Goal: Entertainment & Leisure: Consume media (video, audio)

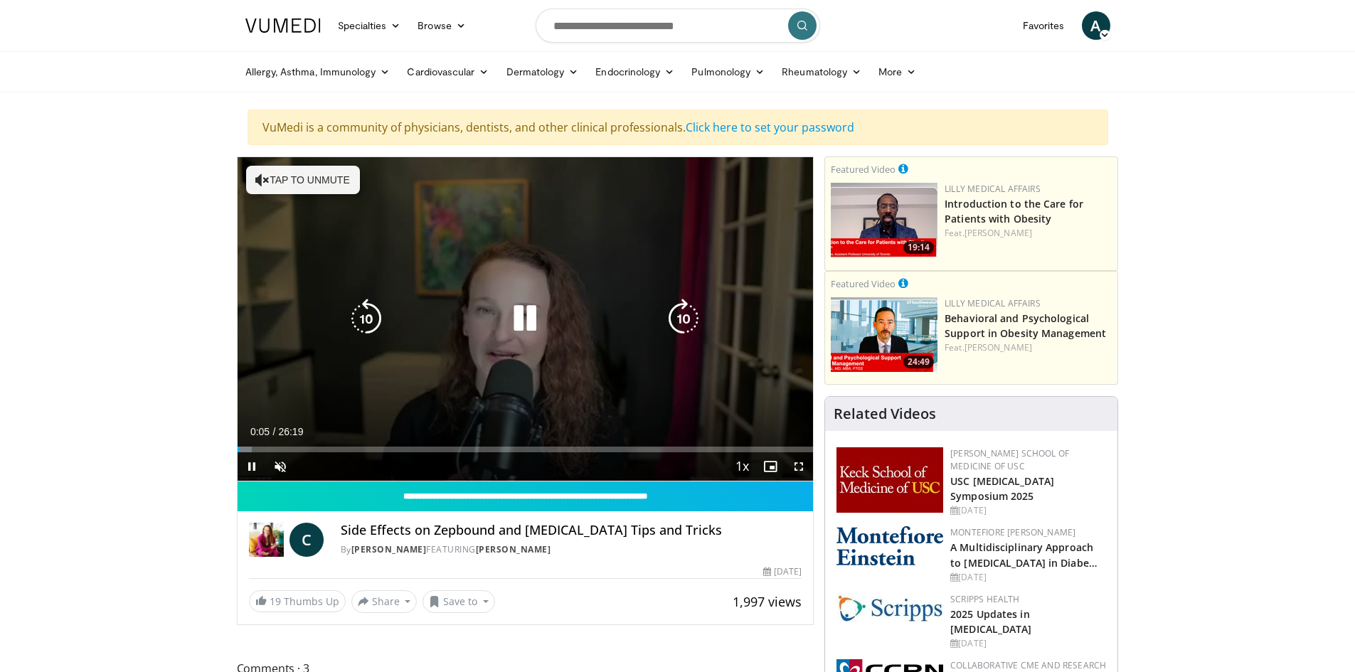
click at [267, 178] on icon "Video Player" at bounding box center [262, 180] width 14 height 14
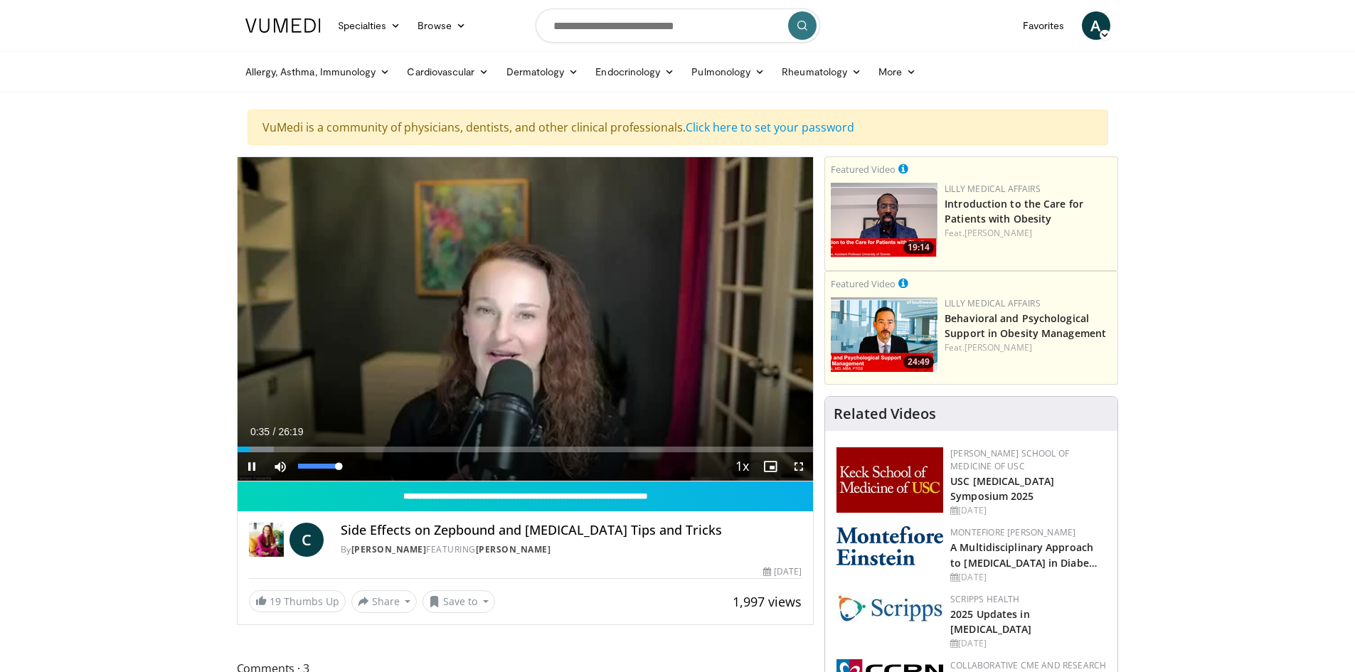
drag, startPoint x: 315, startPoint y: 465, endPoint x: 344, endPoint y: 465, distance: 28.5
click at [344, 465] on div "Mute 100%" at bounding box center [316, 466] width 100 height 28
click at [797, 463] on span "Video Player" at bounding box center [799, 466] width 28 height 28
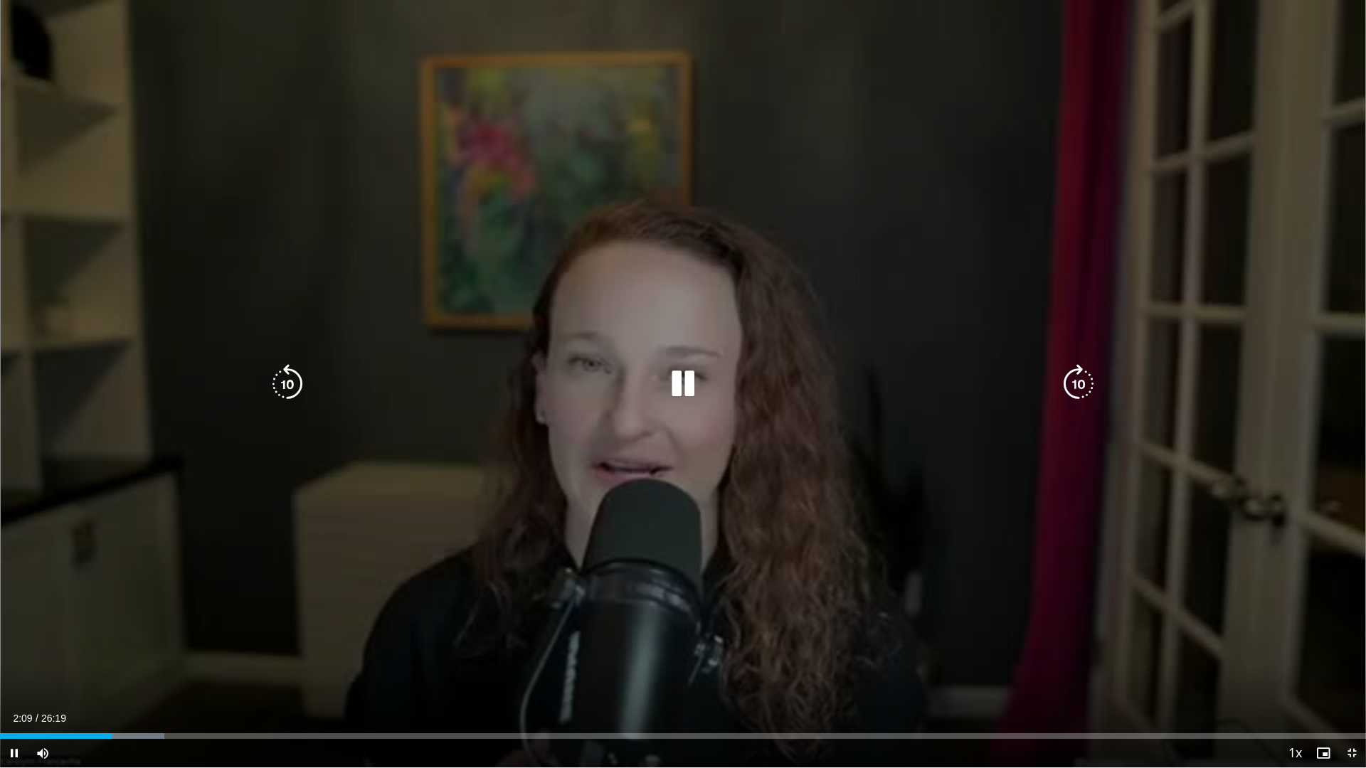
click at [1076, 376] on icon "Video Player" at bounding box center [1078, 384] width 40 height 40
click at [1075, 376] on icon "Video Player" at bounding box center [1078, 384] width 40 height 40
click at [1071, 375] on icon "Video Player" at bounding box center [1078, 384] width 40 height 40
click at [1076, 380] on icon "Video Player" at bounding box center [1078, 384] width 40 height 40
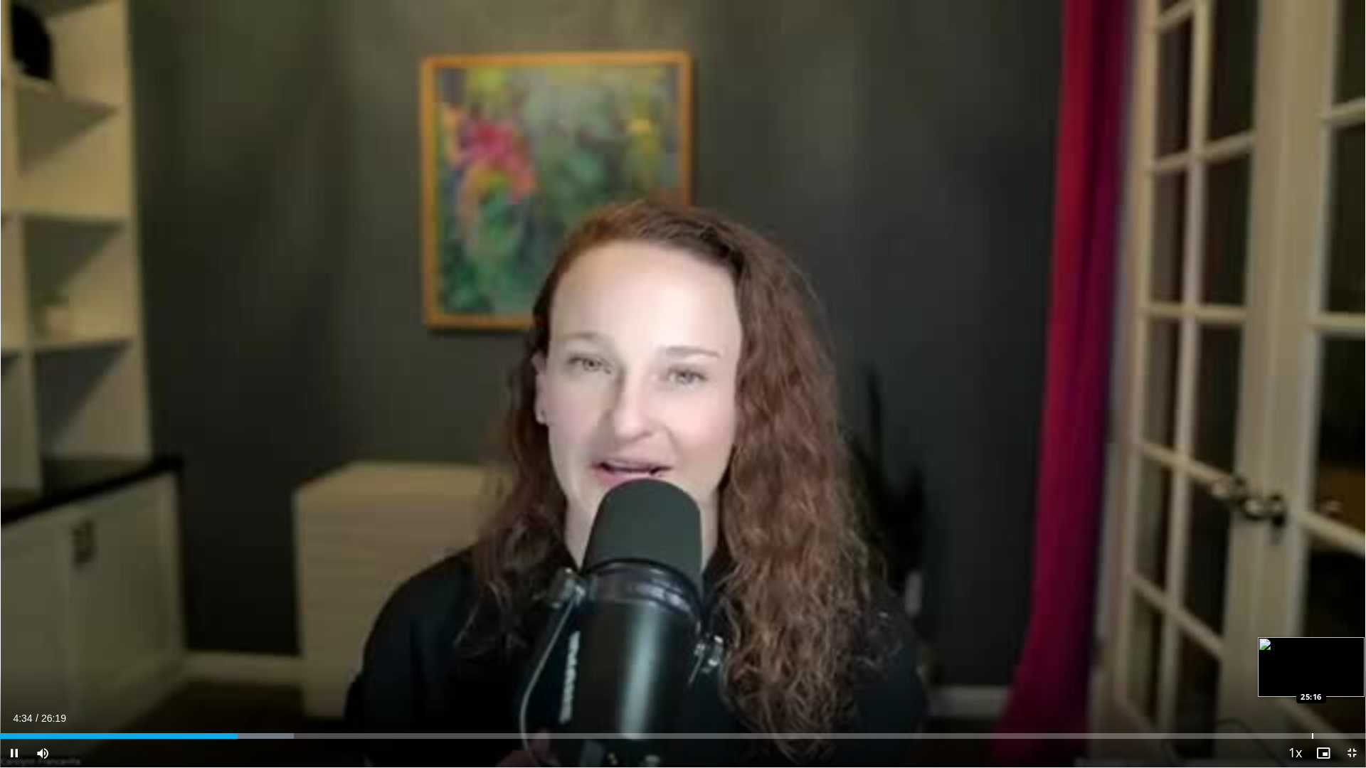
click at [1312, 671] on div "Progress Bar" at bounding box center [1312, 736] width 1 height 6
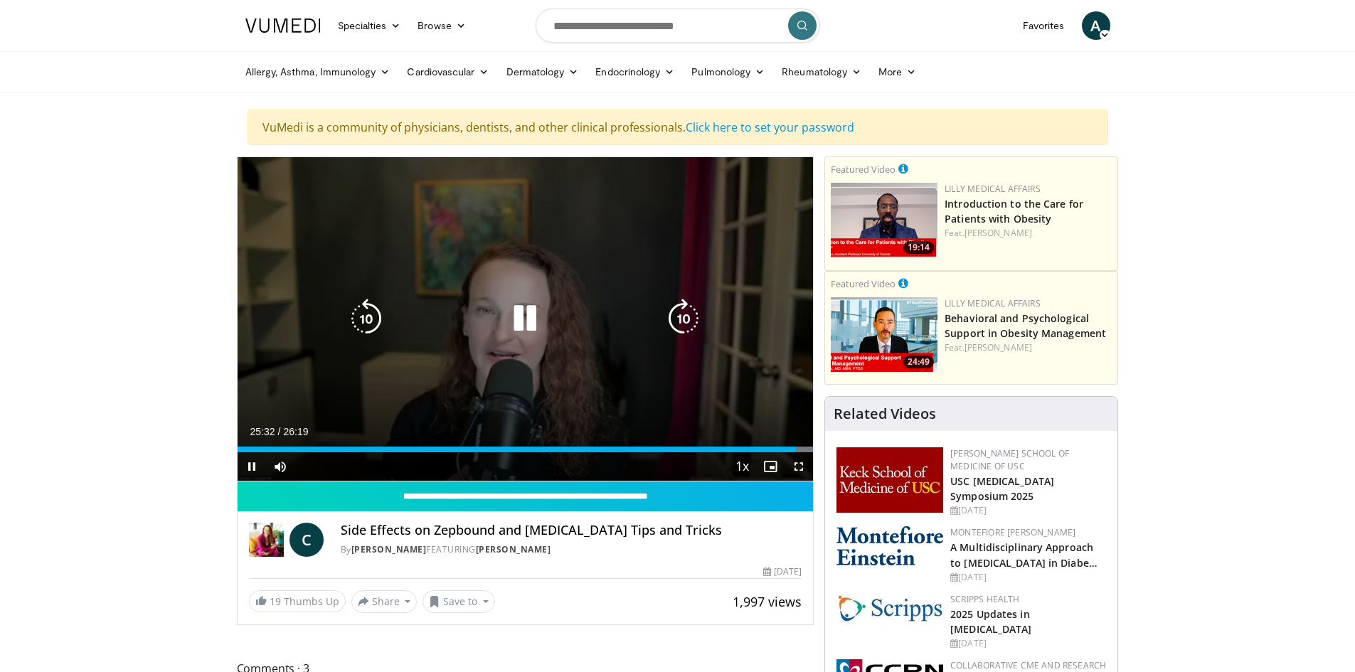
click at [524, 319] on icon "Video Player" at bounding box center [525, 319] width 40 height 40
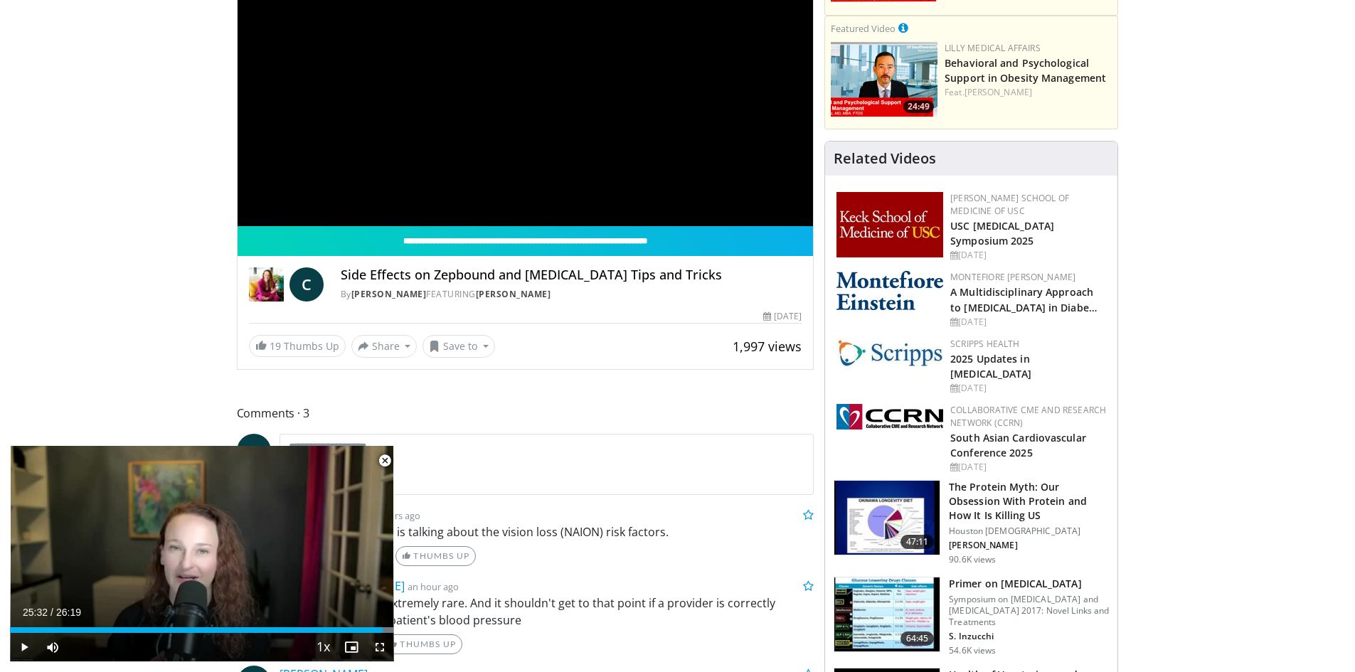
scroll to position [270, 0]
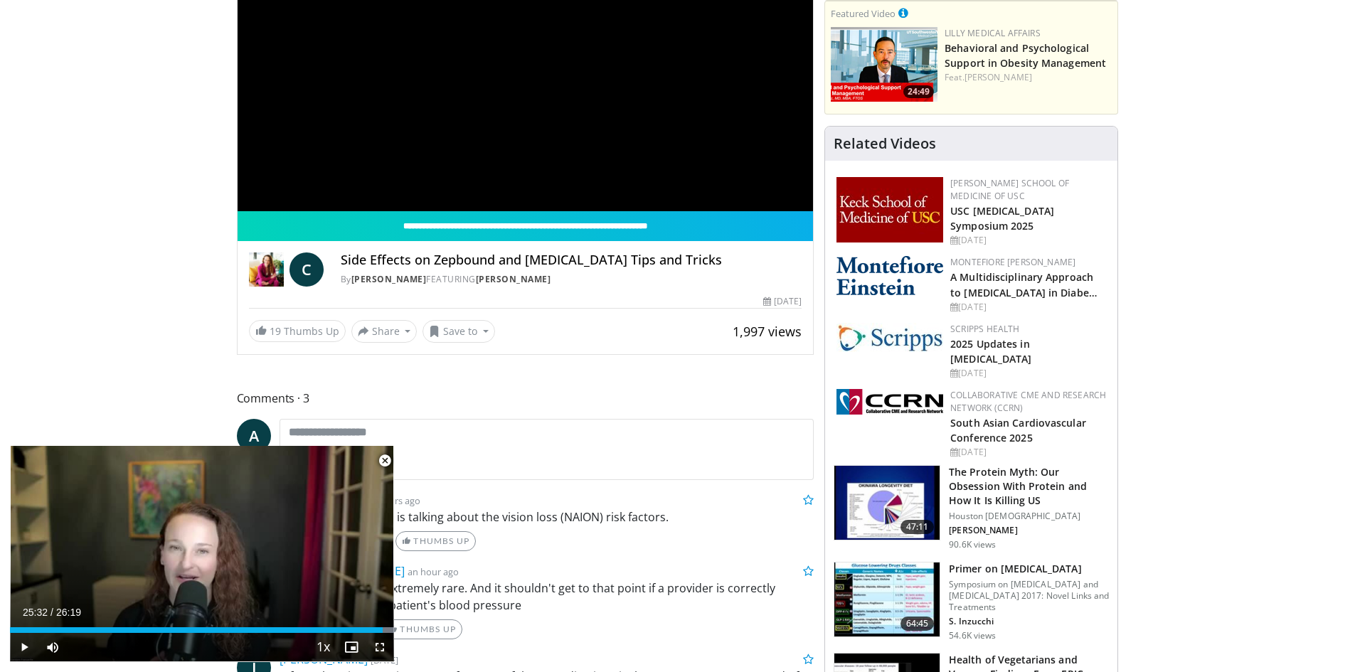
click at [392, 459] on span "Video Player" at bounding box center [385, 461] width 28 height 28
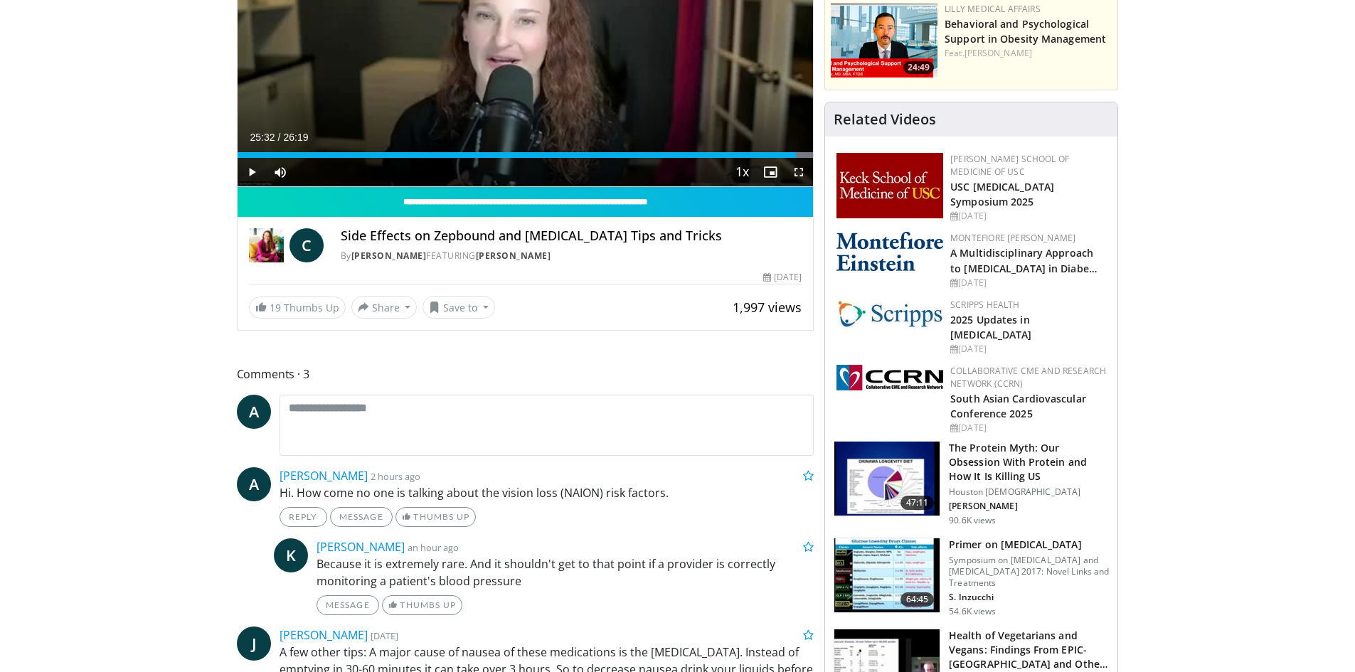
scroll to position [316, 0]
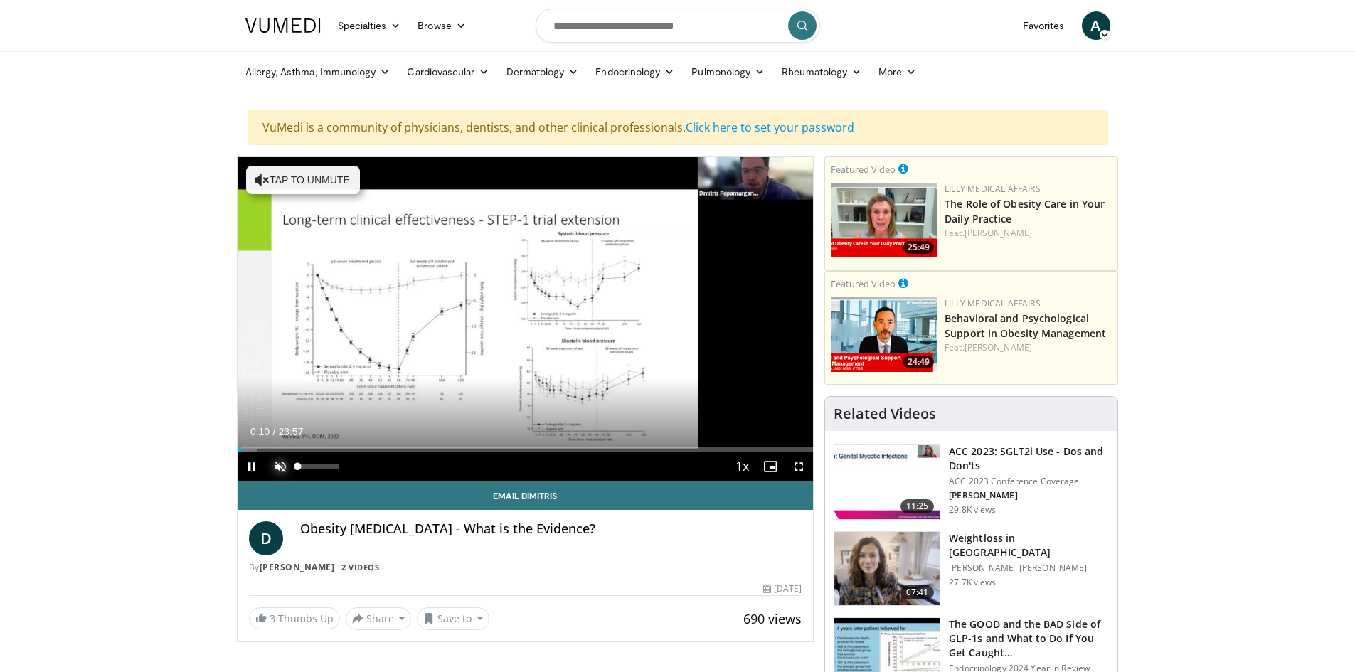
click at [277, 464] on span "Video Player" at bounding box center [280, 466] width 28 height 28
click at [248, 464] on span "Video Player" at bounding box center [252, 466] width 28 height 28
click at [251, 466] on span "Video Player" at bounding box center [252, 466] width 28 height 28
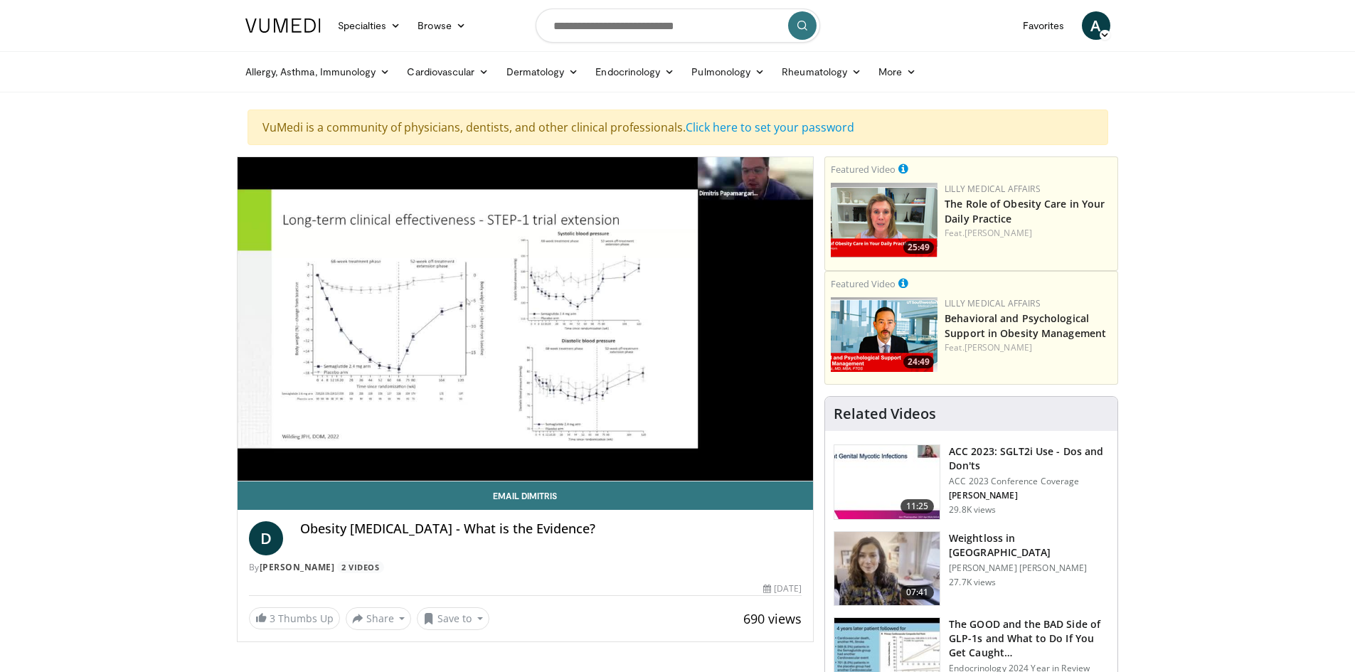
click at [281, 447] on video-js "**********" at bounding box center [526, 319] width 576 height 324
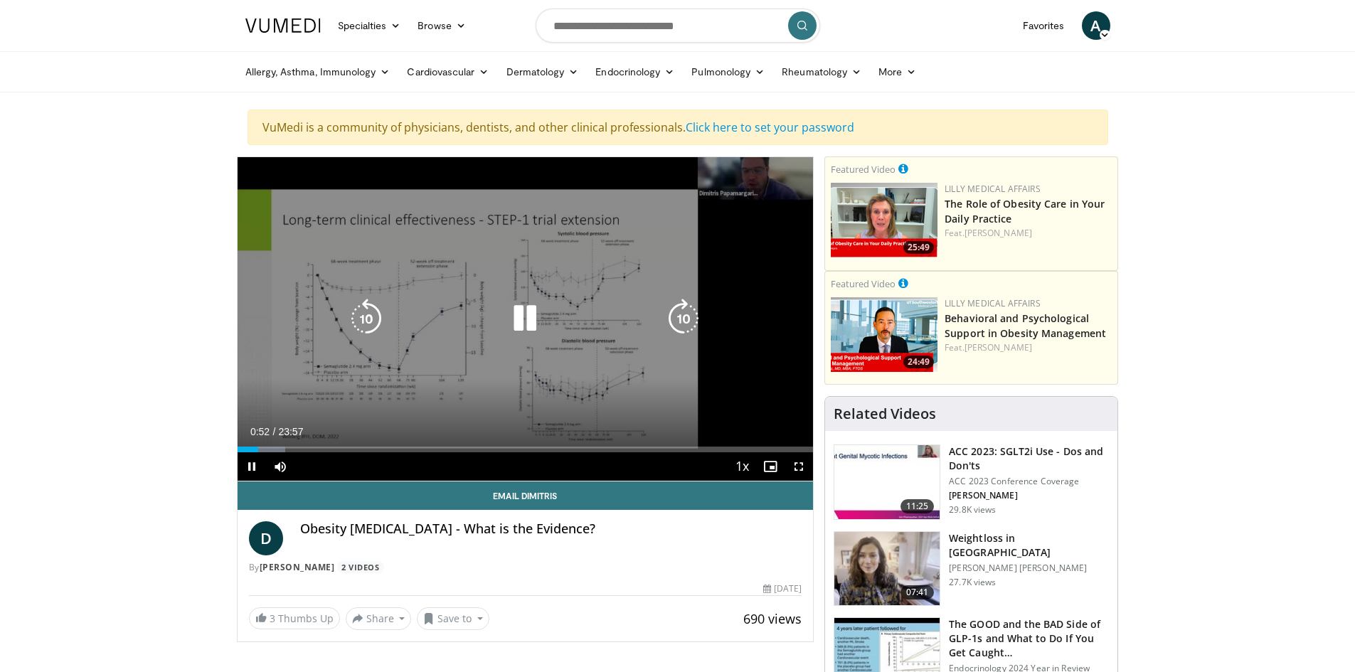
click at [284, 447] on div "Progress Bar" at bounding box center [265, 450] width 39 height 6
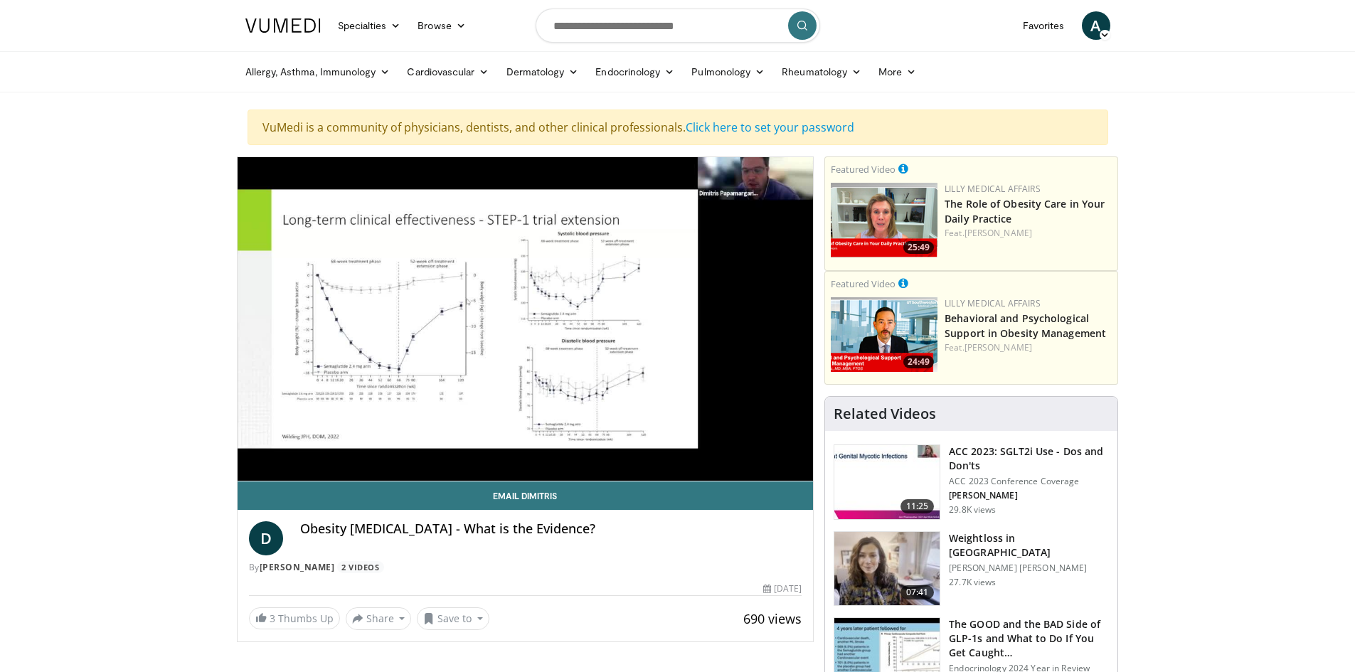
click at [295, 447] on div "10 seconds Tap to unmute" at bounding box center [526, 319] width 576 height 324
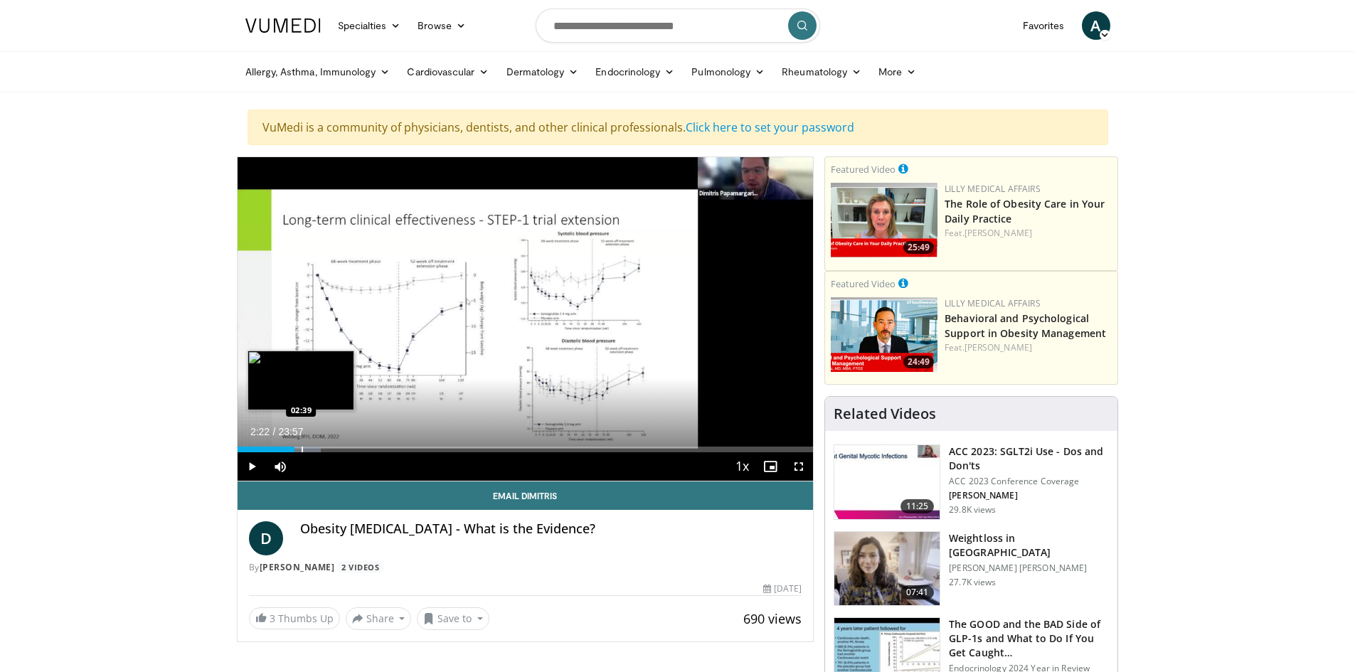
click at [302, 450] on div "Progress Bar" at bounding box center [302, 450] width 1 height 6
click at [324, 448] on div "Progress Bar" at bounding box center [324, 450] width 1 height 6
click at [329, 447] on div "Progress Bar" at bounding box center [329, 450] width 1 height 6
click at [340, 447] on div "Progress Bar" at bounding box center [340, 450] width 1 height 6
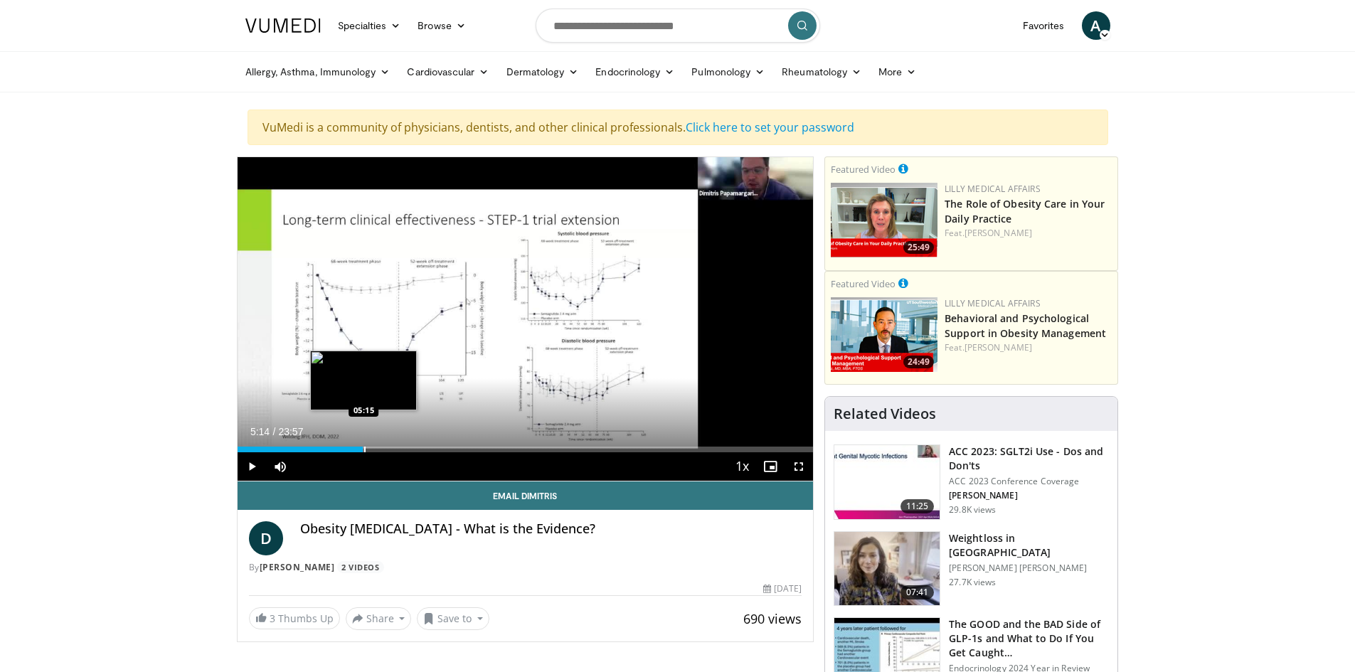
click at [364, 447] on div "Progress Bar" at bounding box center [364, 450] width 1 height 6
click at [384, 448] on div "Progress Bar" at bounding box center [384, 450] width 1 height 6
click at [395, 448] on div "Progress Bar" at bounding box center [395, 450] width 1 height 6
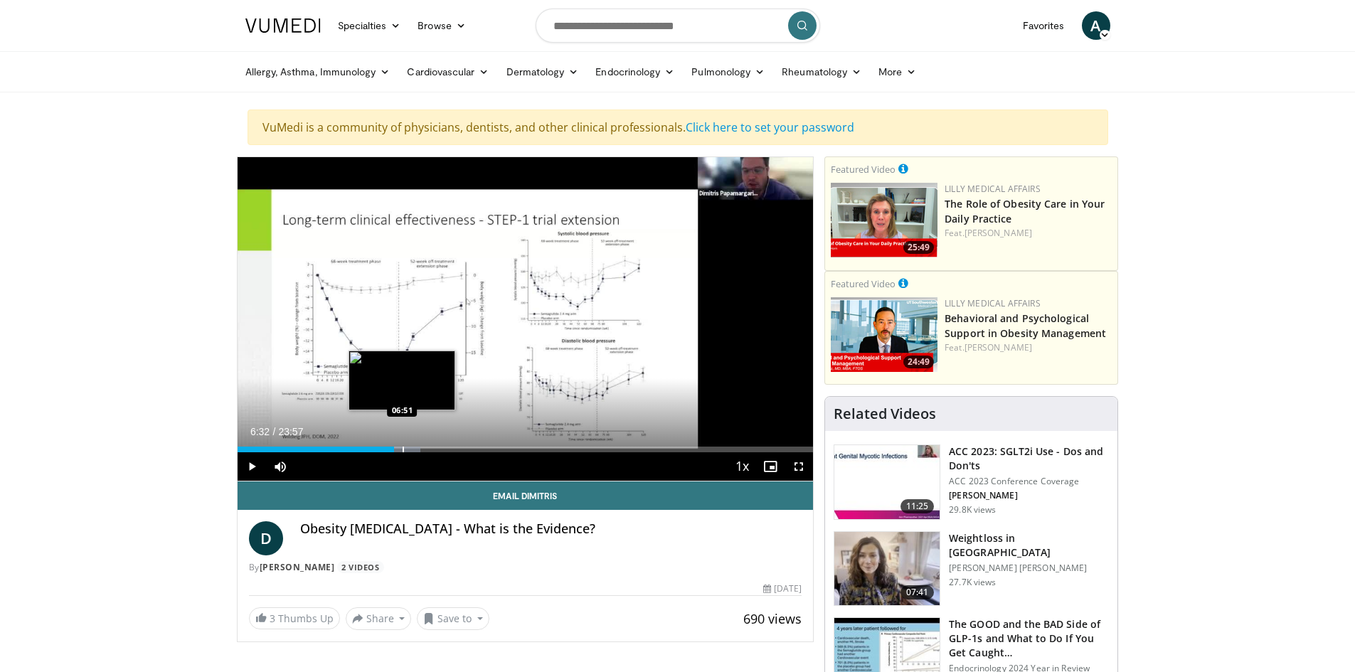
click at [403, 448] on div "Progress Bar" at bounding box center [403, 450] width 1 height 6
click at [398, 451] on div "Progress Bar" at bounding box center [398, 450] width 1 height 6
click at [403, 451] on div "Progress Bar" at bounding box center [403, 450] width 1 height 6
click at [410, 450] on div "Progress Bar" at bounding box center [410, 450] width 1 height 6
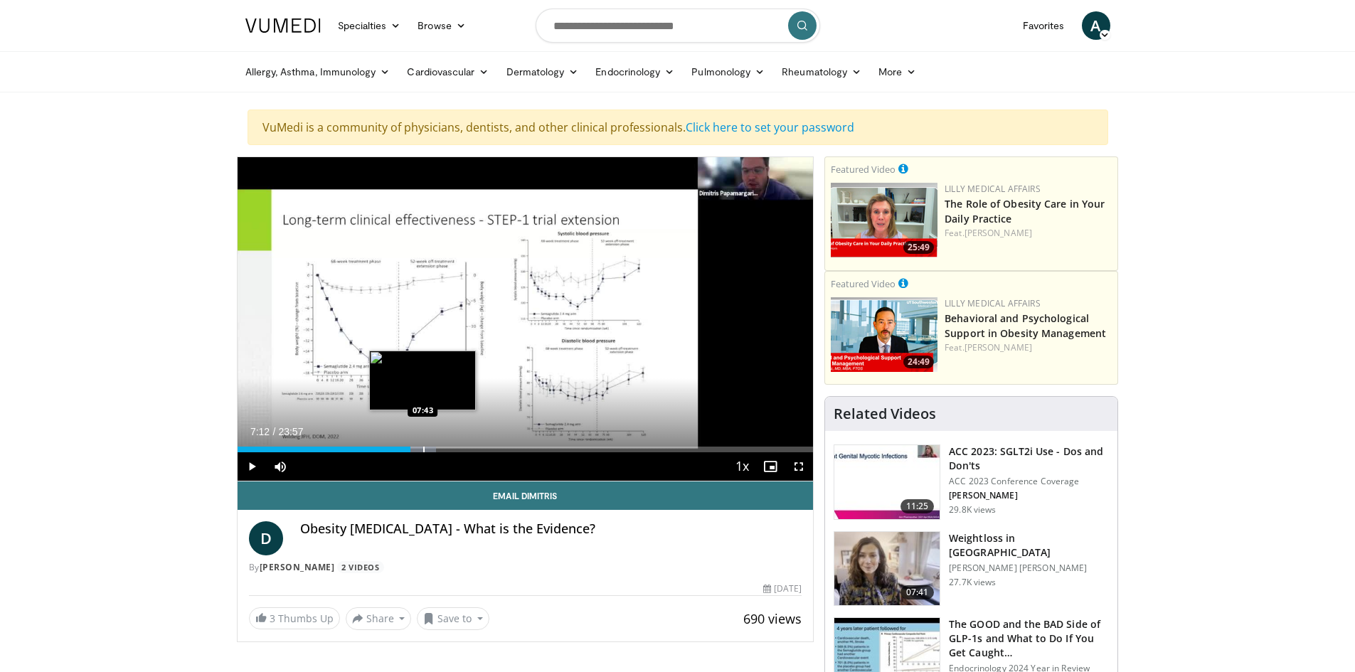
click at [423, 451] on div "Progress Bar" at bounding box center [423, 450] width 1 height 6
click at [439, 452] on div "Progress Bar" at bounding box center [439, 450] width 1 height 6
click at [460, 452] on div "Progress Bar" at bounding box center [460, 450] width 1 height 6
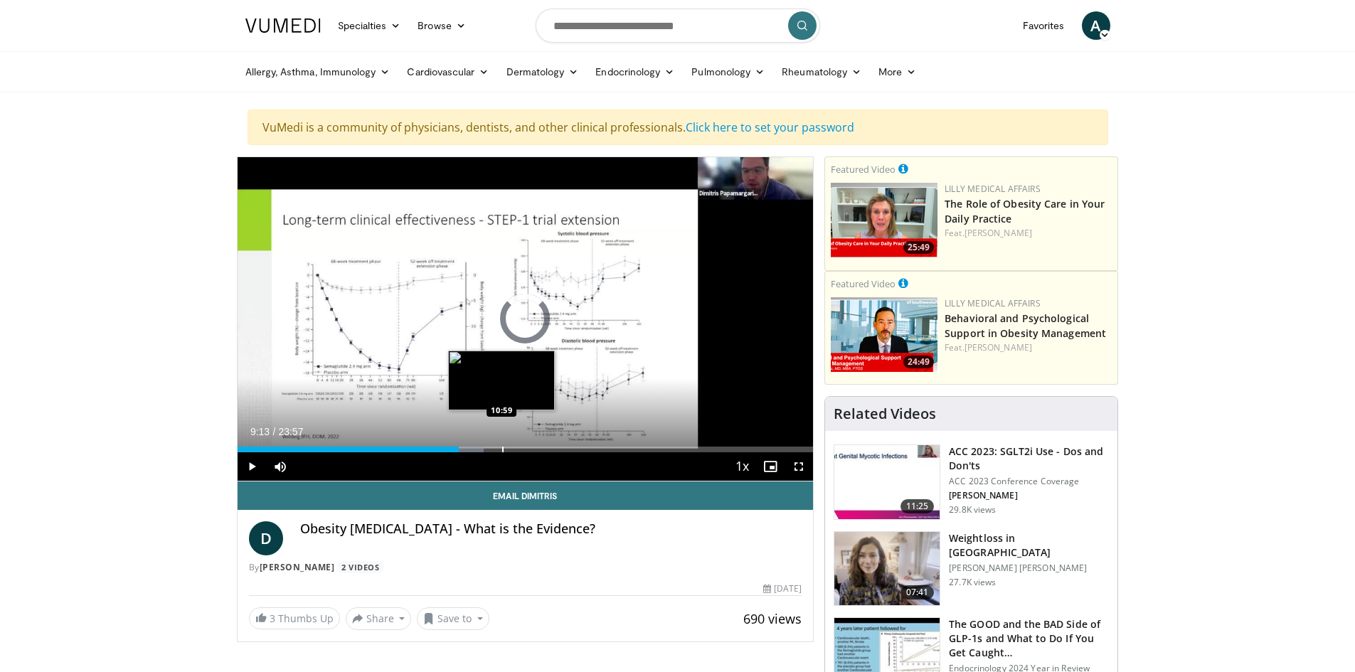
click at [502, 452] on div "Progress Bar" at bounding box center [502, 450] width 1 height 6
click at [519, 452] on div "Progress Bar" at bounding box center [519, 450] width 1 height 6
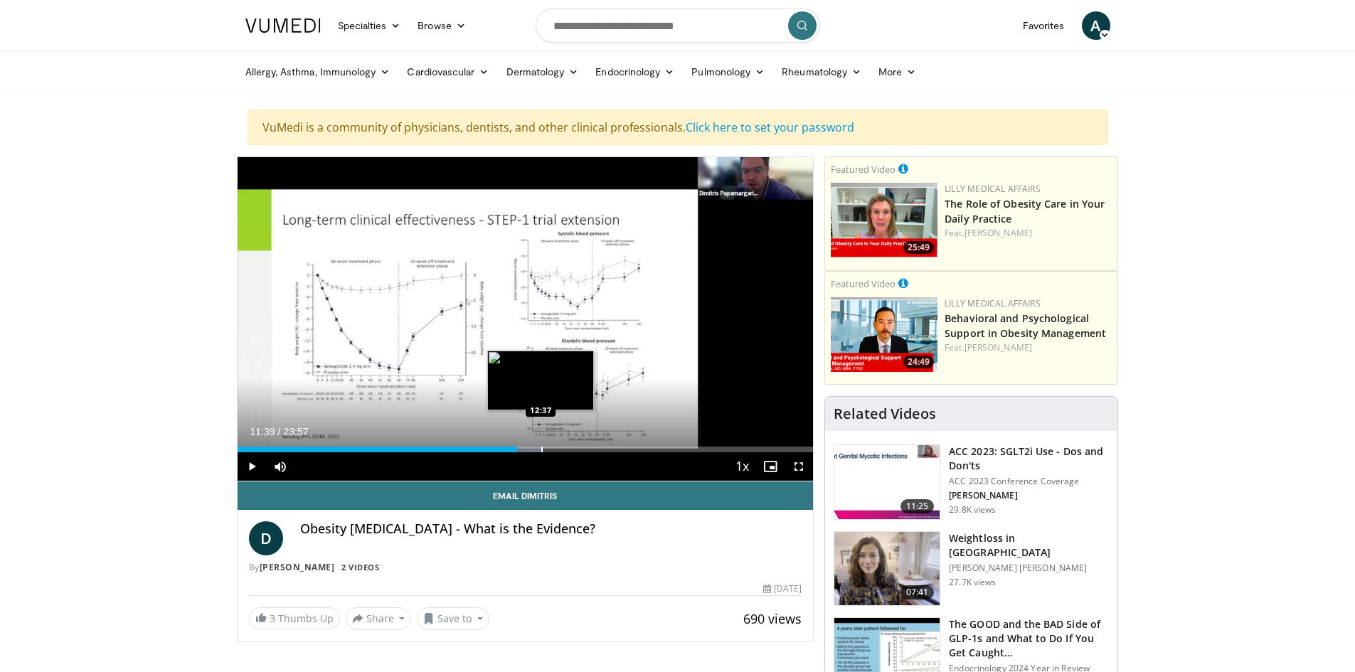
click at [541, 450] on div "Progress Bar" at bounding box center [541, 450] width 1 height 6
click at [562, 448] on div "Progress Bar" at bounding box center [562, 450] width 1 height 6
click at [587, 447] on div "Progress Bar" at bounding box center [587, 450] width 1 height 6
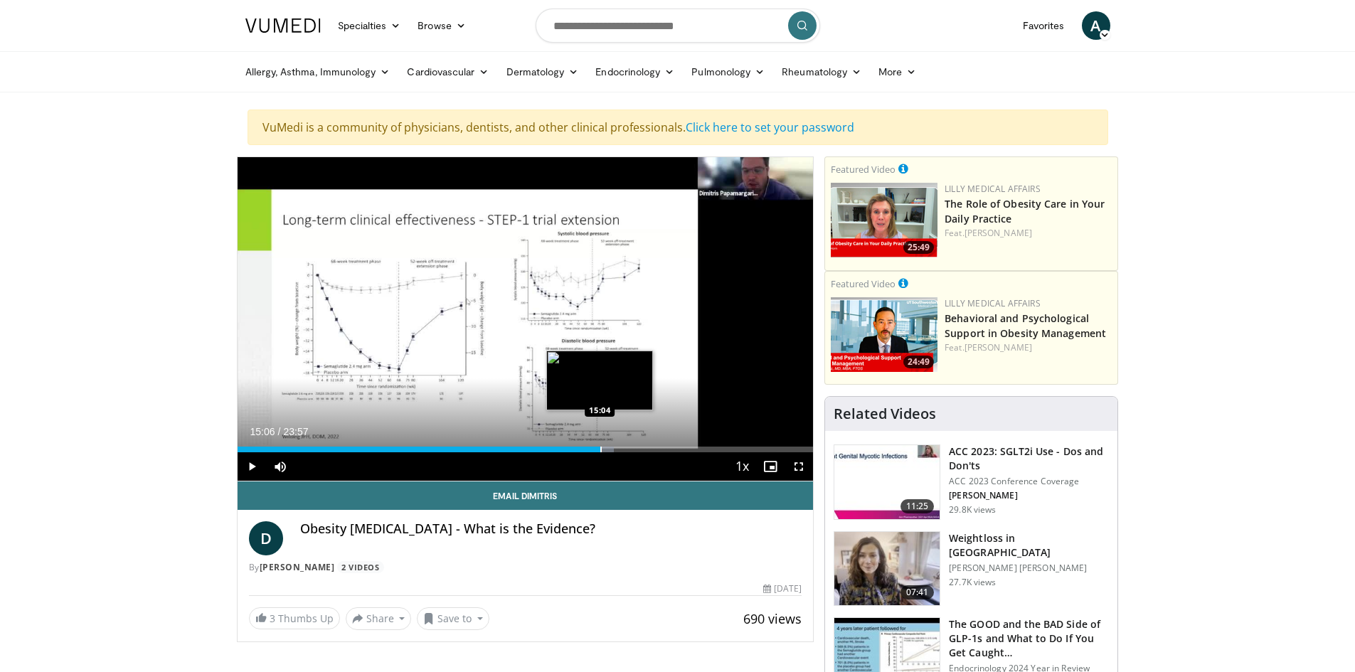
click at [600, 447] on div "Progress Bar" at bounding box center [600, 450] width 1 height 6
click at [621, 447] on div "Progress Bar" at bounding box center [621, 450] width 1 height 6
click at [642, 450] on div "Progress Bar" at bounding box center [642, 450] width 1 height 6
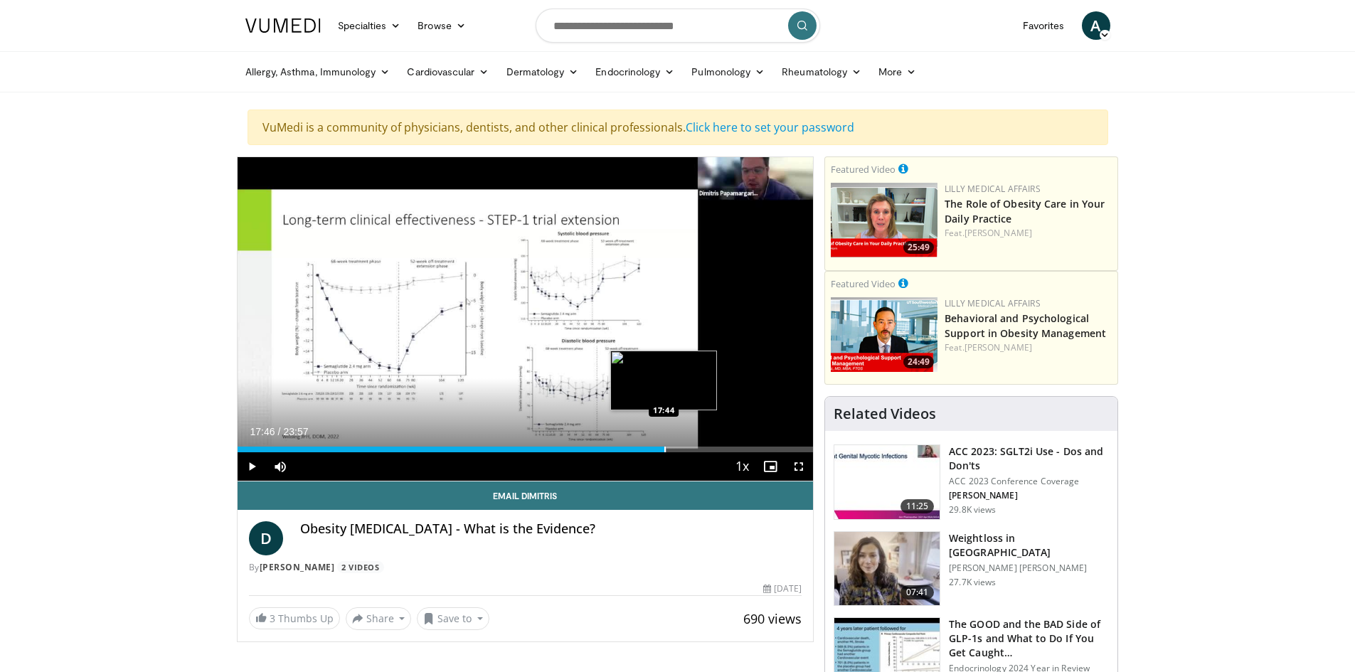
click at [664, 450] on div "Progress Bar" at bounding box center [664, 450] width 1 height 6
click at [689, 450] on div "Progress Bar" at bounding box center [689, 450] width 1 height 6
click at [698, 450] on div "Progress Bar" at bounding box center [698, 450] width 1 height 6
click at [797, 467] on span "Video Player" at bounding box center [799, 466] width 28 height 28
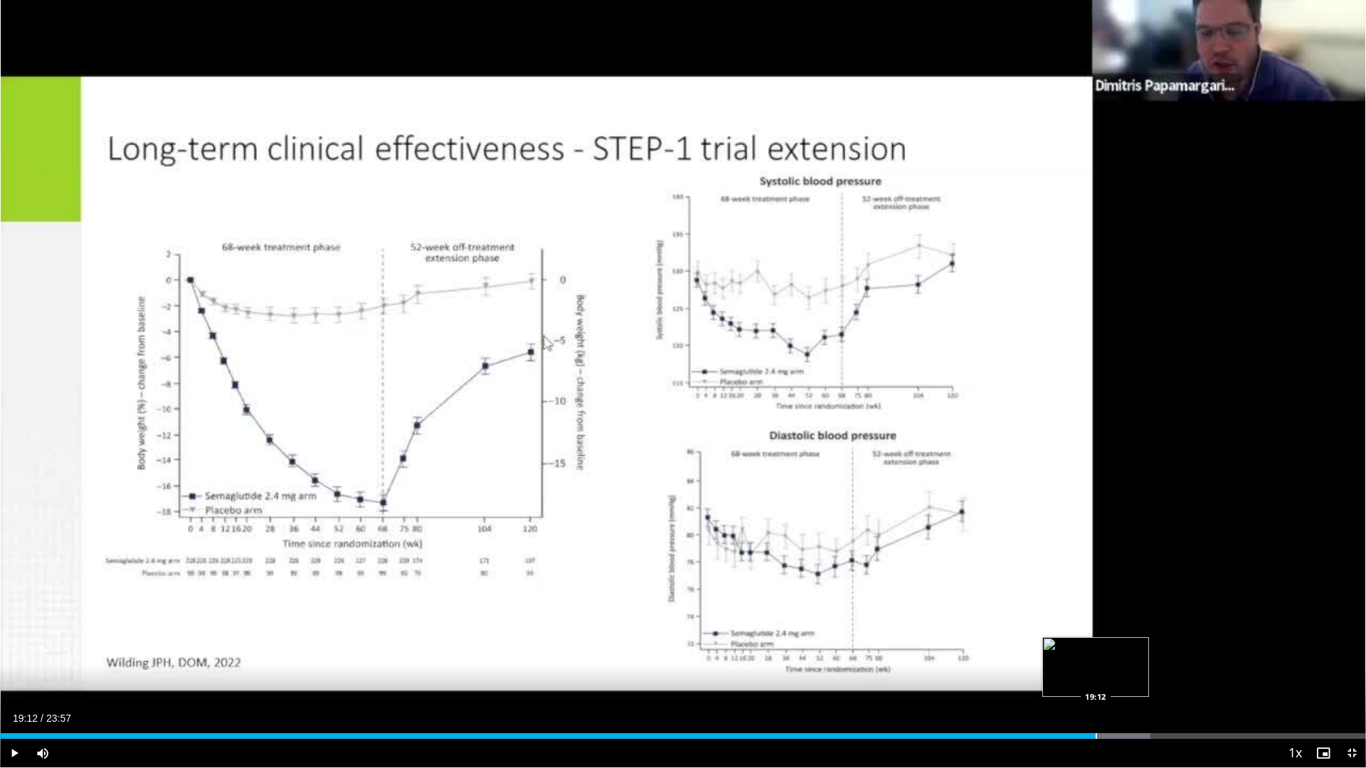
click at [1095, 671] on div "Loaded : 84.20% 19:12 19:12" at bounding box center [683, 733] width 1366 height 14
click at [1149, 671] on div "Loaded : 84.89% 20:08 20:08" at bounding box center [683, 733] width 1366 height 14
click at [1189, 671] on div "Loaded : 88.35% 20:08 20:50" at bounding box center [683, 733] width 1366 height 14
click at [1275, 671] on div "Progress Bar" at bounding box center [1275, 736] width 1 height 6
click at [1309, 671] on div "Loaded : 98.02% 22:22 22:57" at bounding box center [683, 733] width 1366 height 14
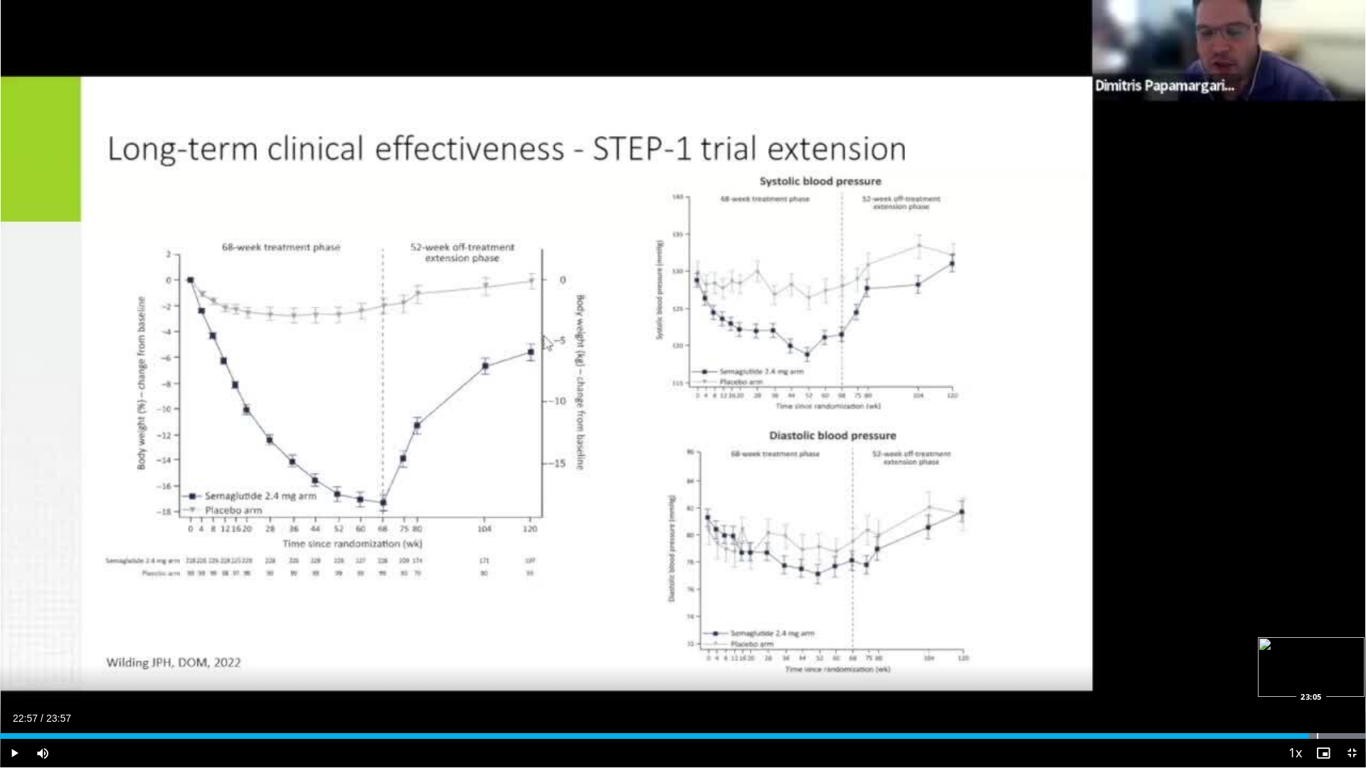
click at [1317, 671] on div "Progress Bar" at bounding box center [1317, 736] width 1 height 6
click at [1331, 671] on div "Loaded : 100.00% 23:20 23:20" at bounding box center [683, 733] width 1366 height 14
click at [1350, 671] on div "Loaded : 100.00% 23:40 23:40" at bounding box center [683, 733] width 1366 height 14
click at [1354, 671] on div "Loaded : 100.00% 23:40 23:47" at bounding box center [683, 733] width 1366 height 14
click at [1354, 671] on div "Progress Bar" at bounding box center [1359, 736] width 1 height 6
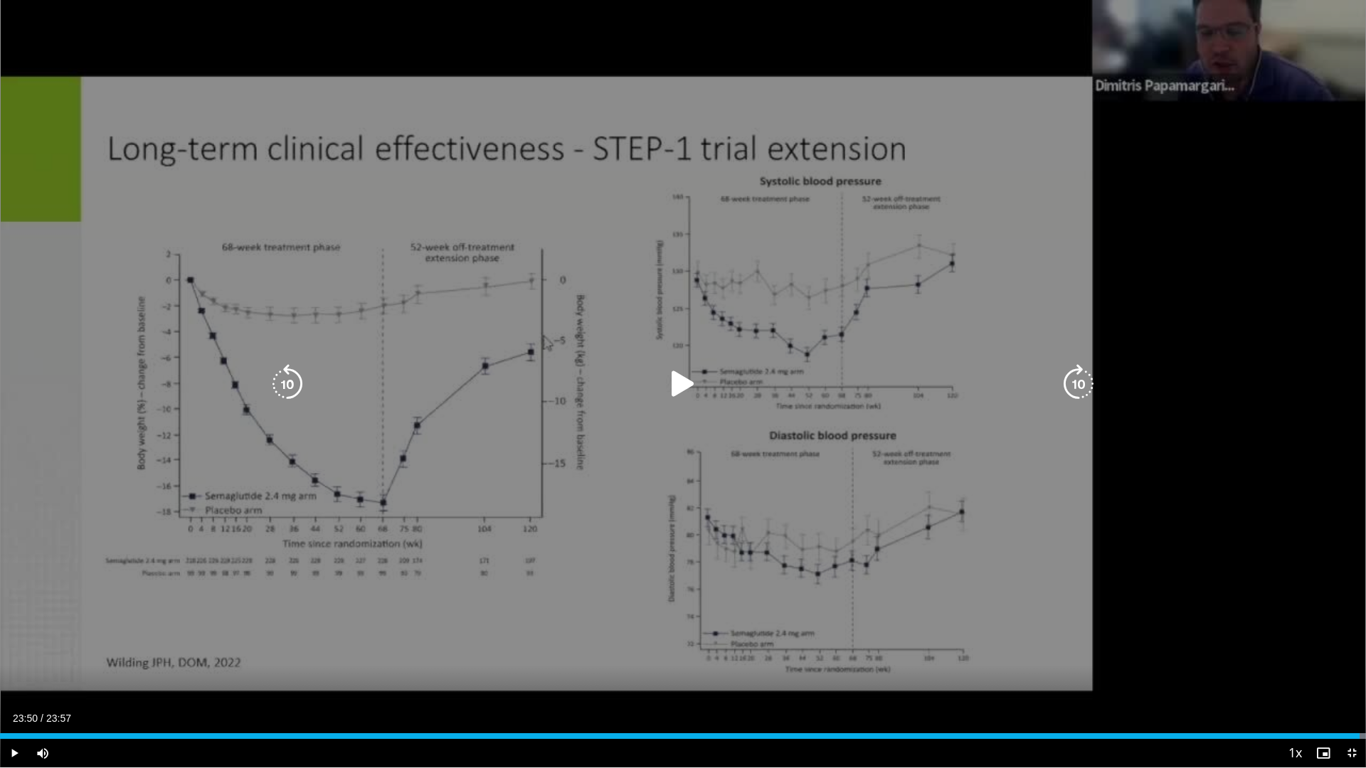
click at [1074, 377] on icon "Video Player" at bounding box center [1078, 384] width 40 height 40
